Goal: Task Accomplishment & Management: Use online tool/utility

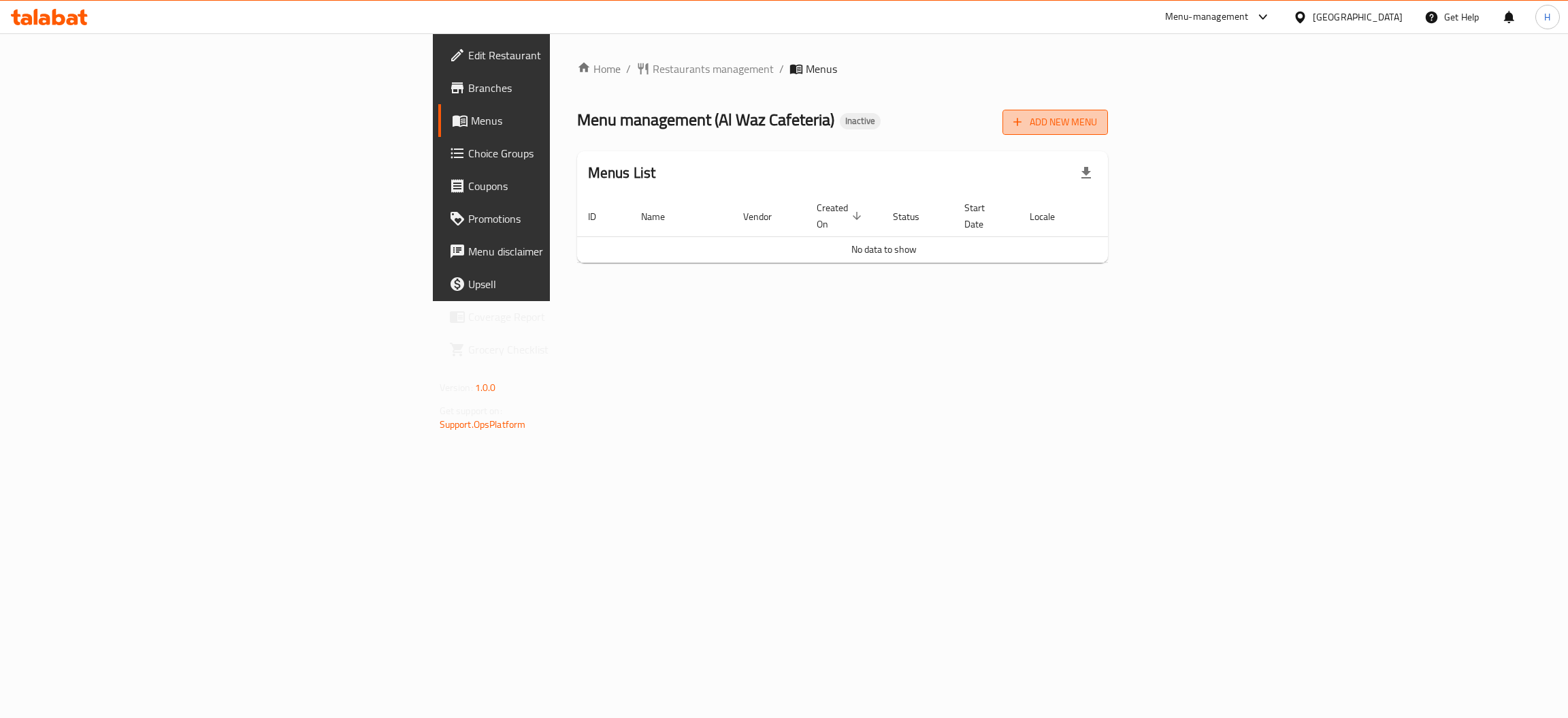
click at [1097, 116] on span "Add New Menu" at bounding box center [1055, 122] width 84 height 17
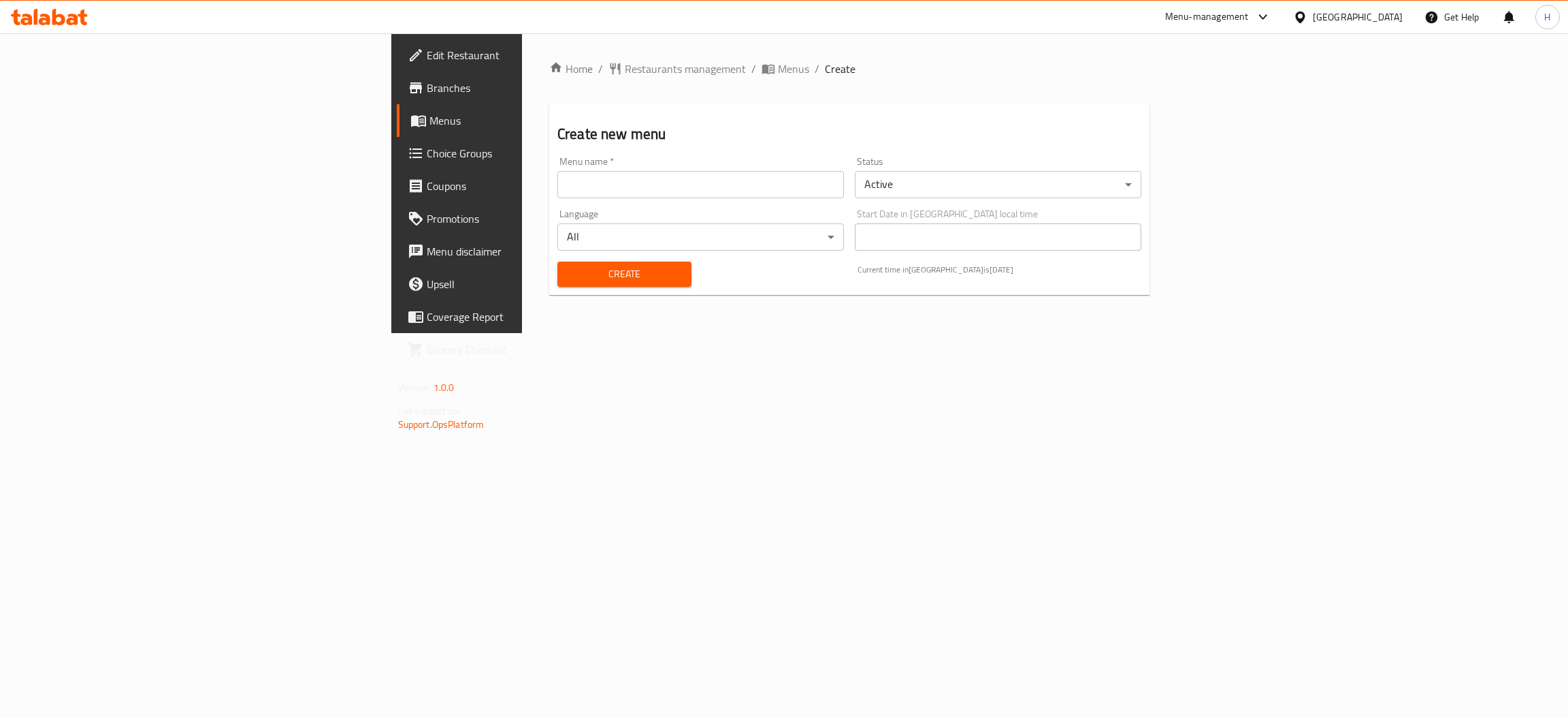
click at [558, 174] on input "text" at bounding box center [701, 184] width 287 height 27
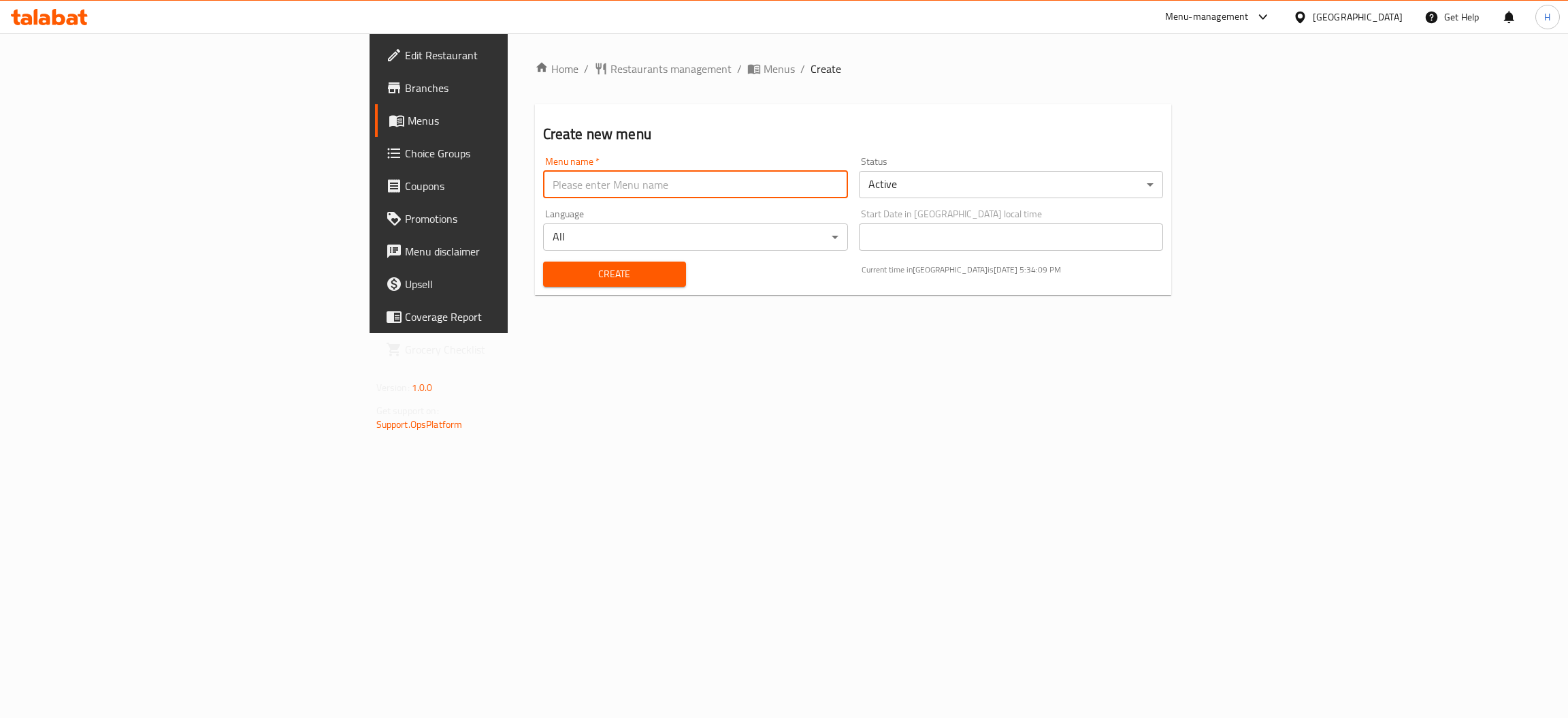
type input "New Menu"
click at [554, 272] on span "Create" at bounding box center [614, 274] width 121 height 17
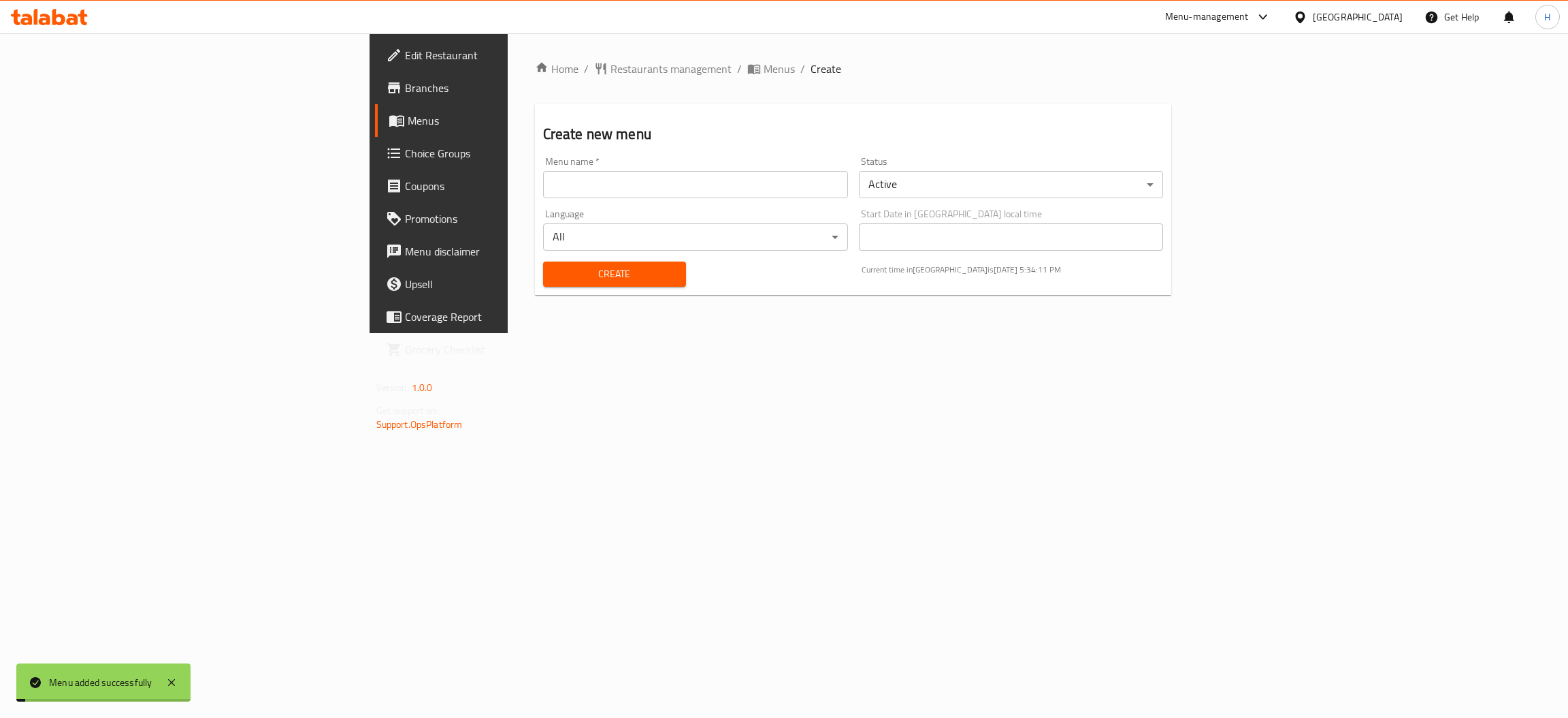
click at [408, 125] on span "Menus" at bounding box center [514, 120] width 213 height 16
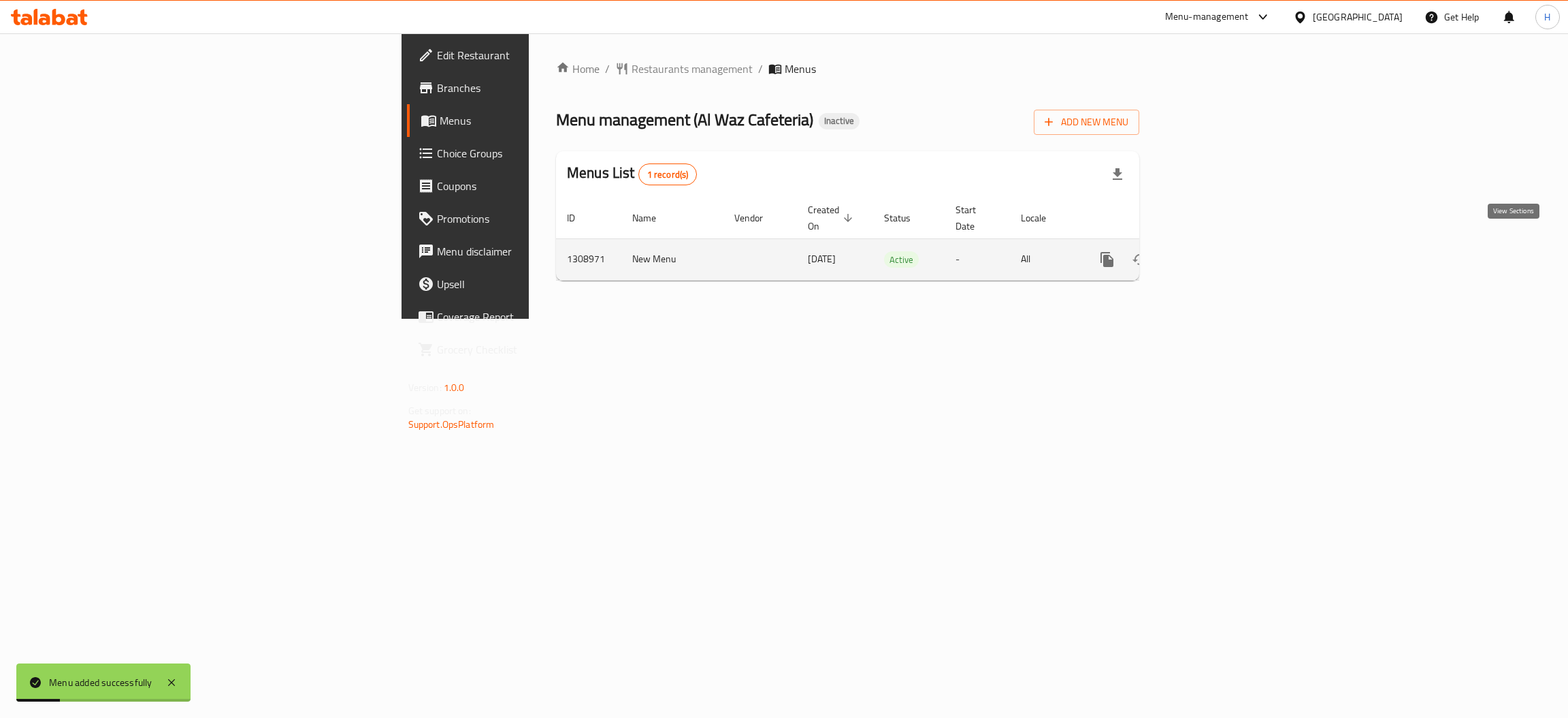
click at [1211, 253] on icon "enhanced table" at bounding box center [1205, 259] width 12 height 12
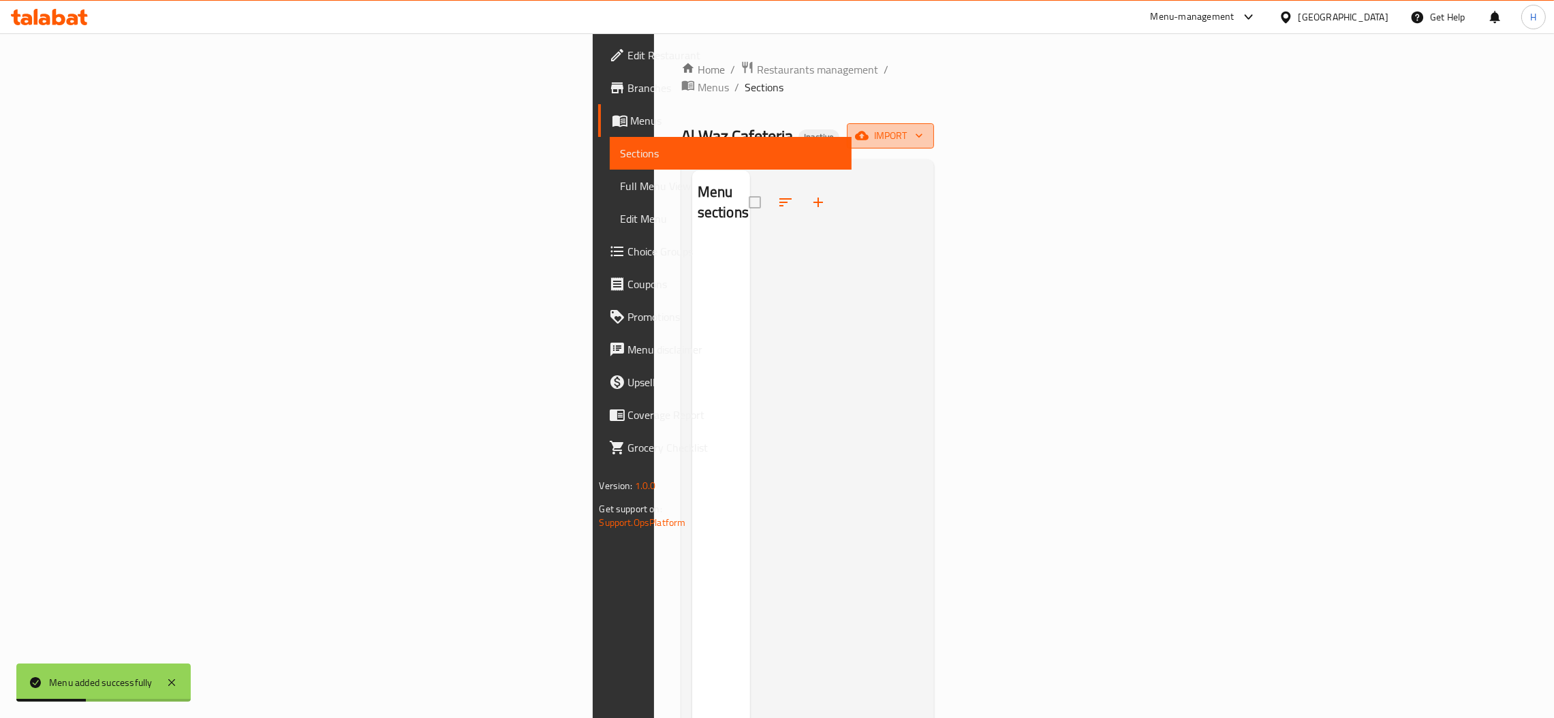
click at [923, 127] on span "import" at bounding box center [890, 135] width 65 height 17
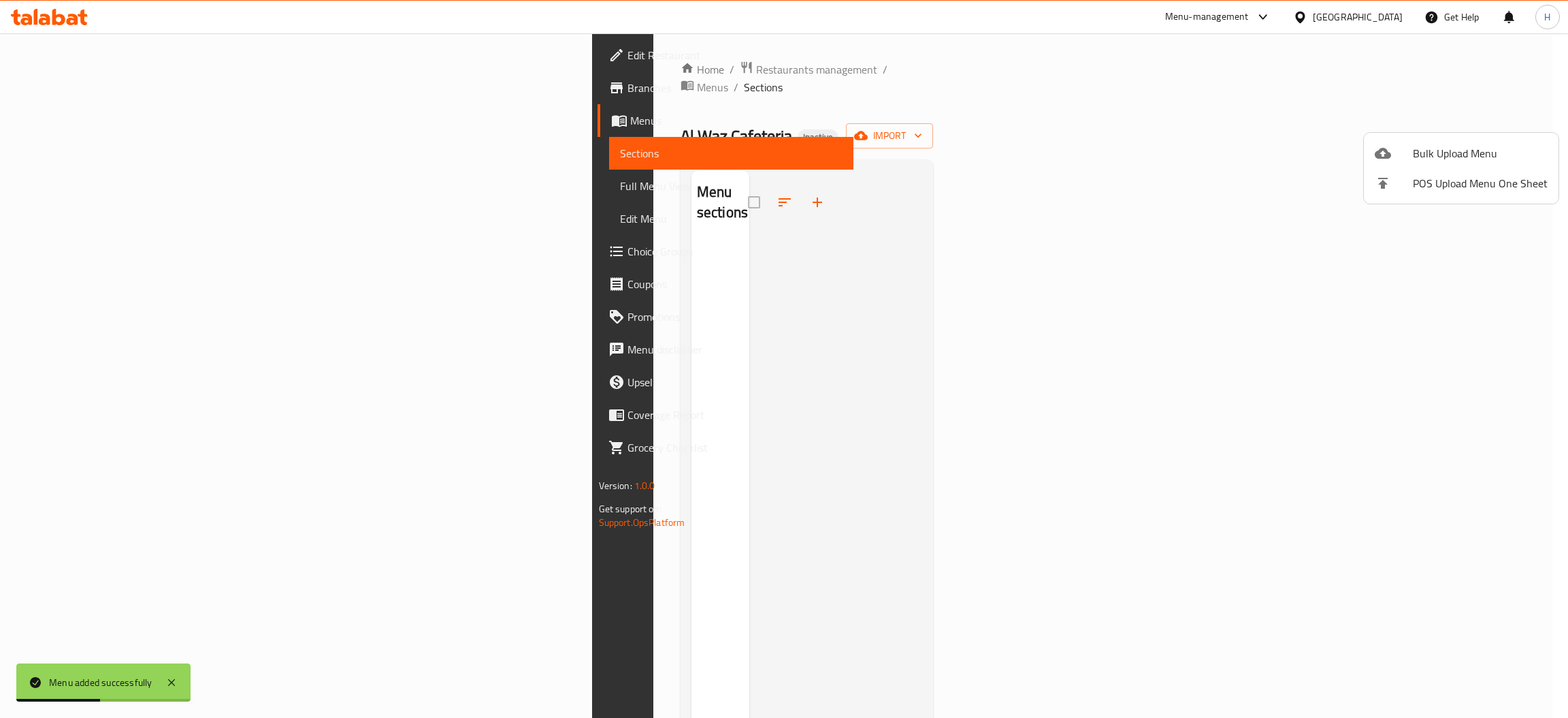
click at [1455, 161] on span "Bulk Upload Menu" at bounding box center [1480, 153] width 135 height 16
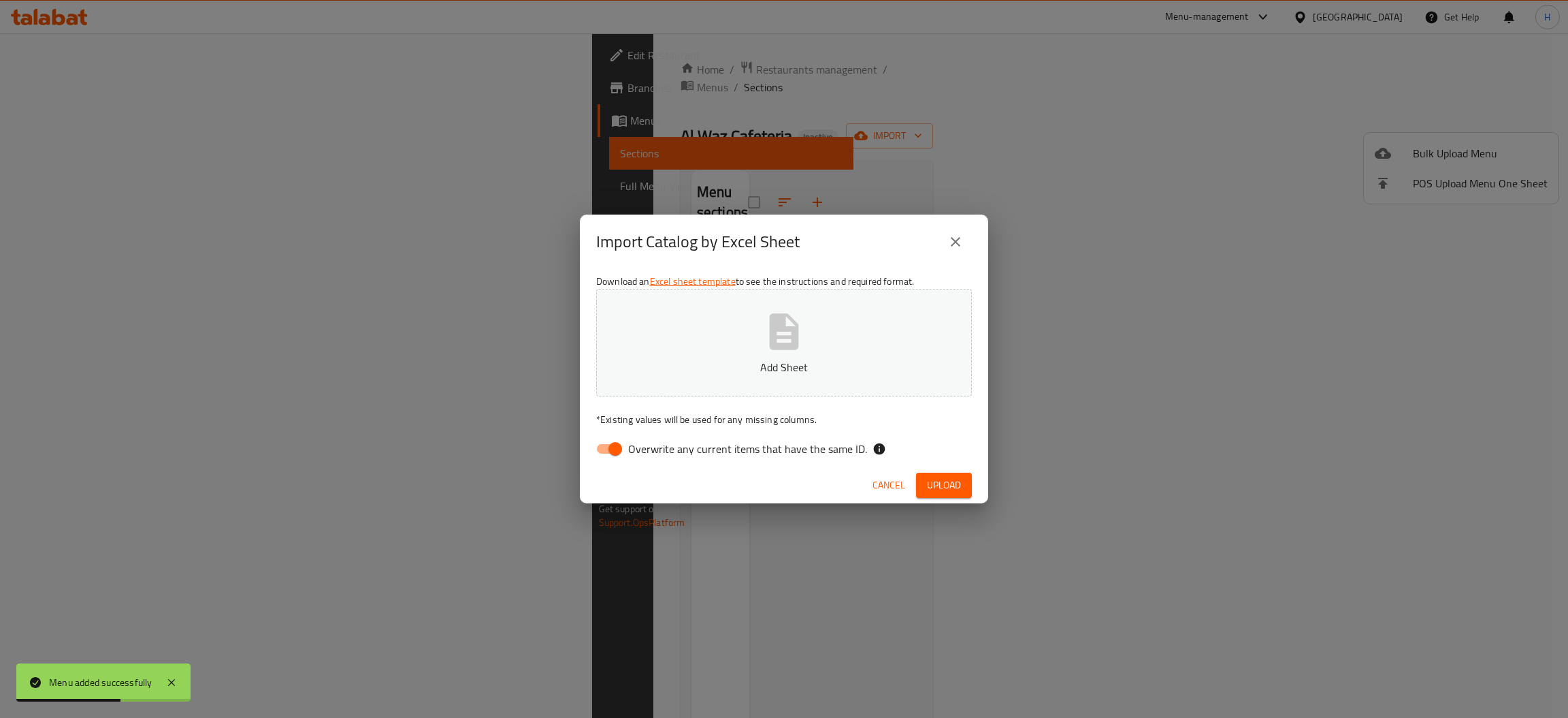
click at [606, 453] on input "Overwrite any current items that have the same ID." at bounding box center [616, 449] width 78 height 26
checkbox input "false"
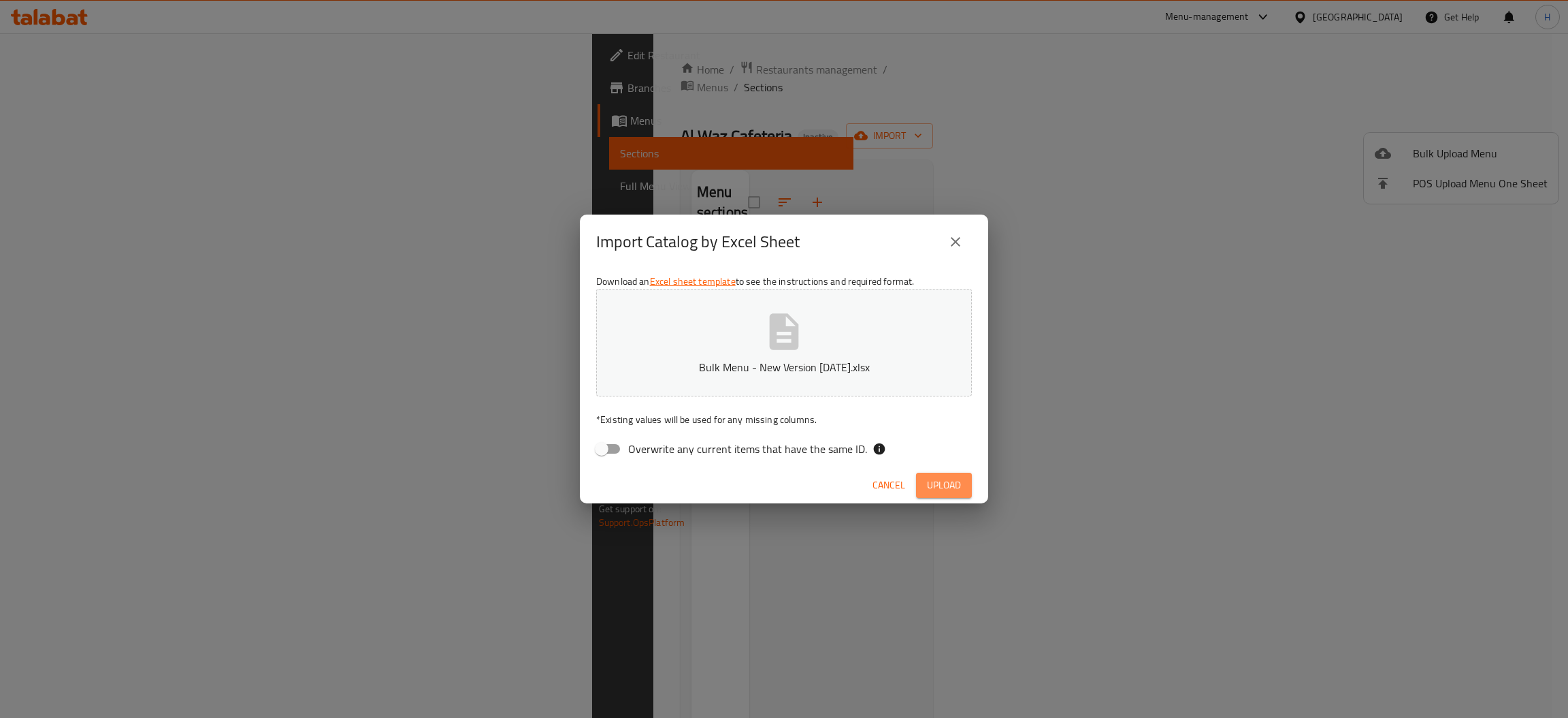
click at [941, 489] on span "Upload" at bounding box center [944, 485] width 34 height 17
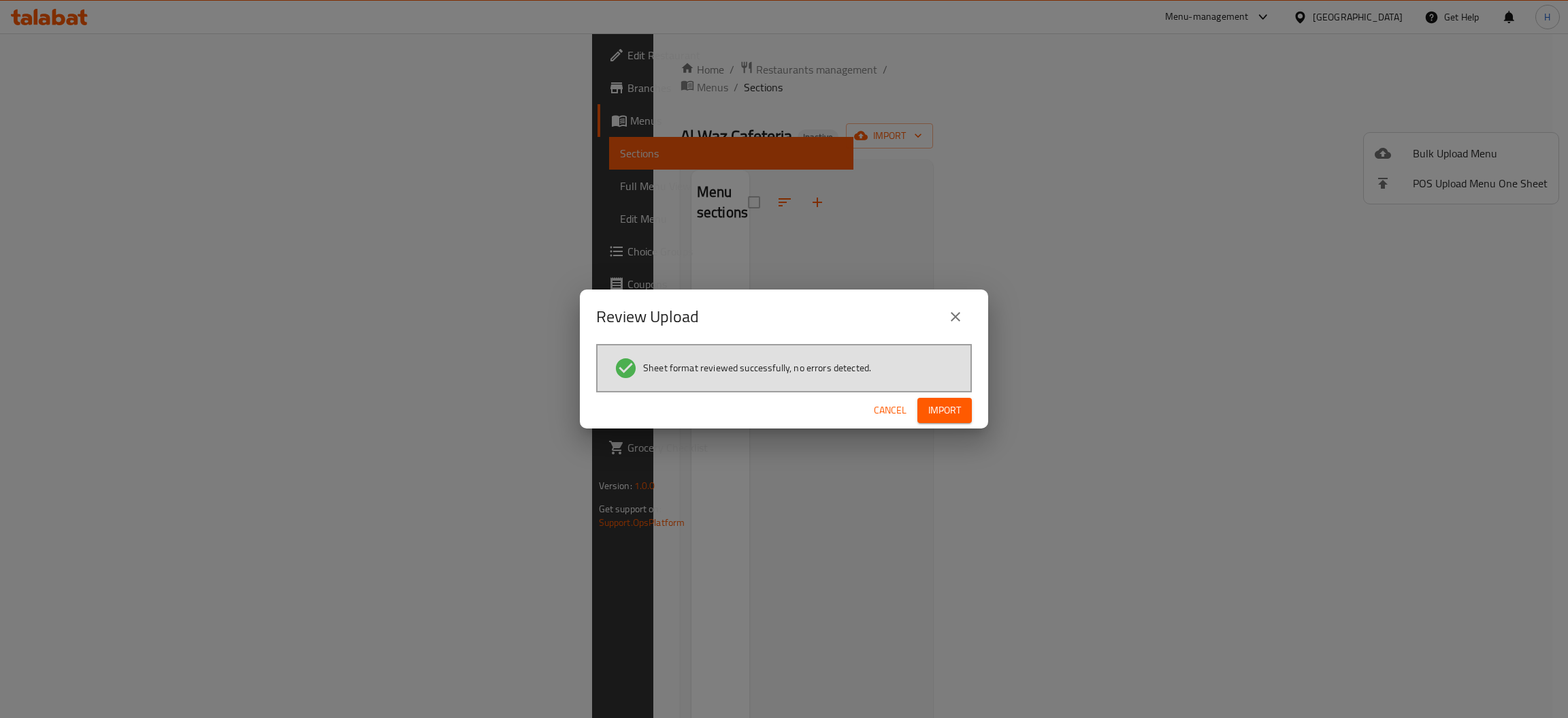
click at [934, 414] on span "Import" at bounding box center [944, 410] width 33 height 17
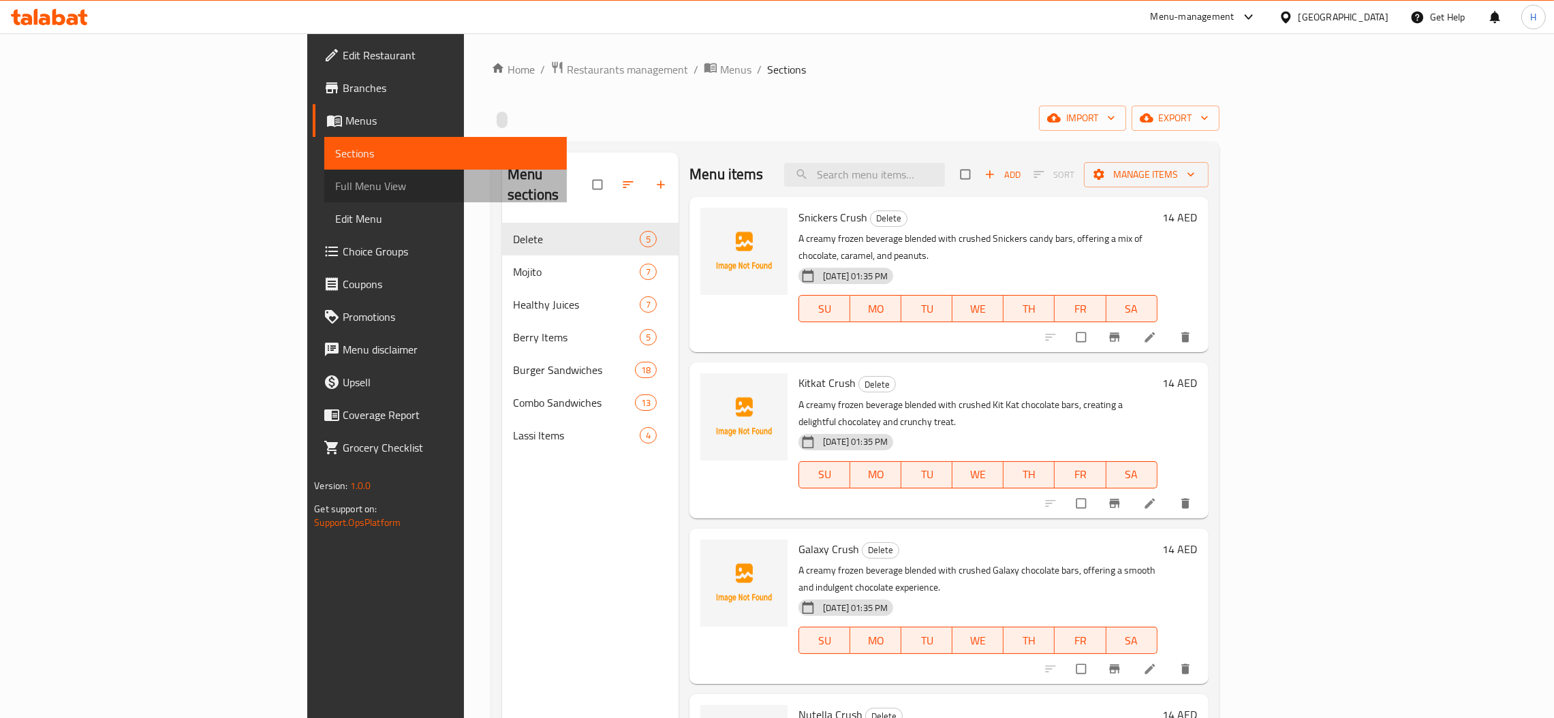
click at [335, 187] on span "Full Menu View" at bounding box center [445, 186] width 221 height 16
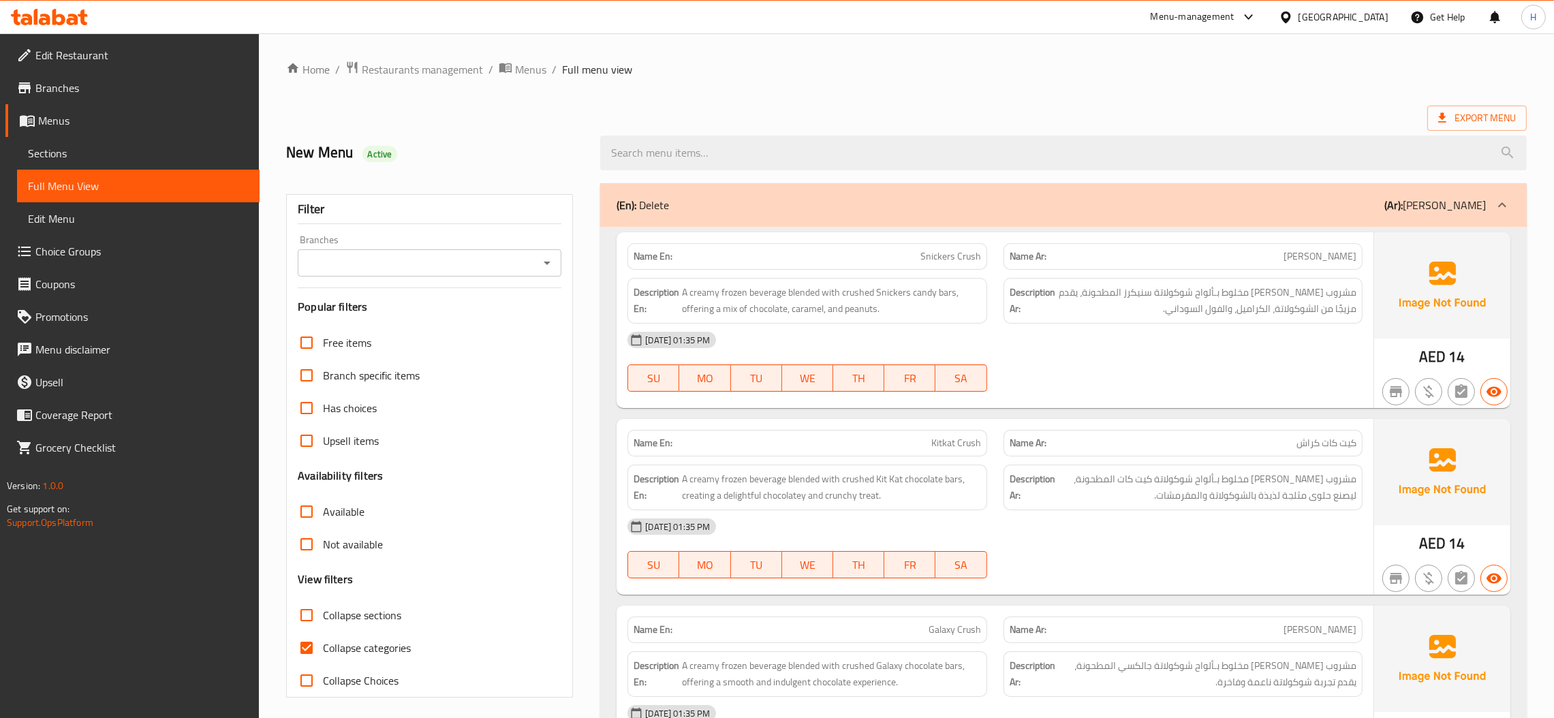
click at [300, 645] on input "Collapse categories" at bounding box center [306, 647] width 33 height 33
checkbox input "false"
